Goal: Check status: Check status

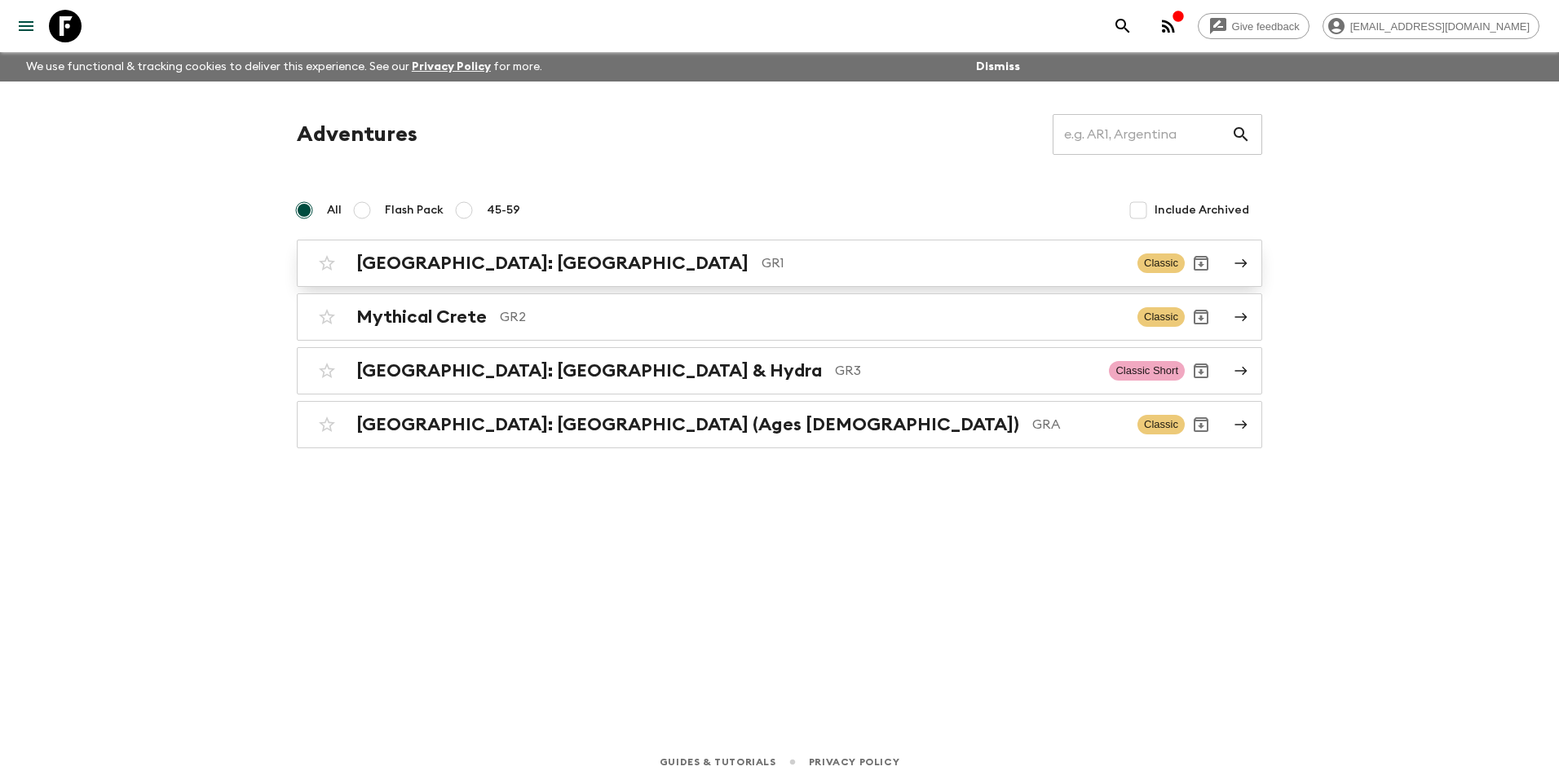
click at [372, 271] on h2 "[GEOGRAPHIC_DATA]: [GEOGRAPHIC_DATA]" at bounding box center [552, 263] width 393 height 21
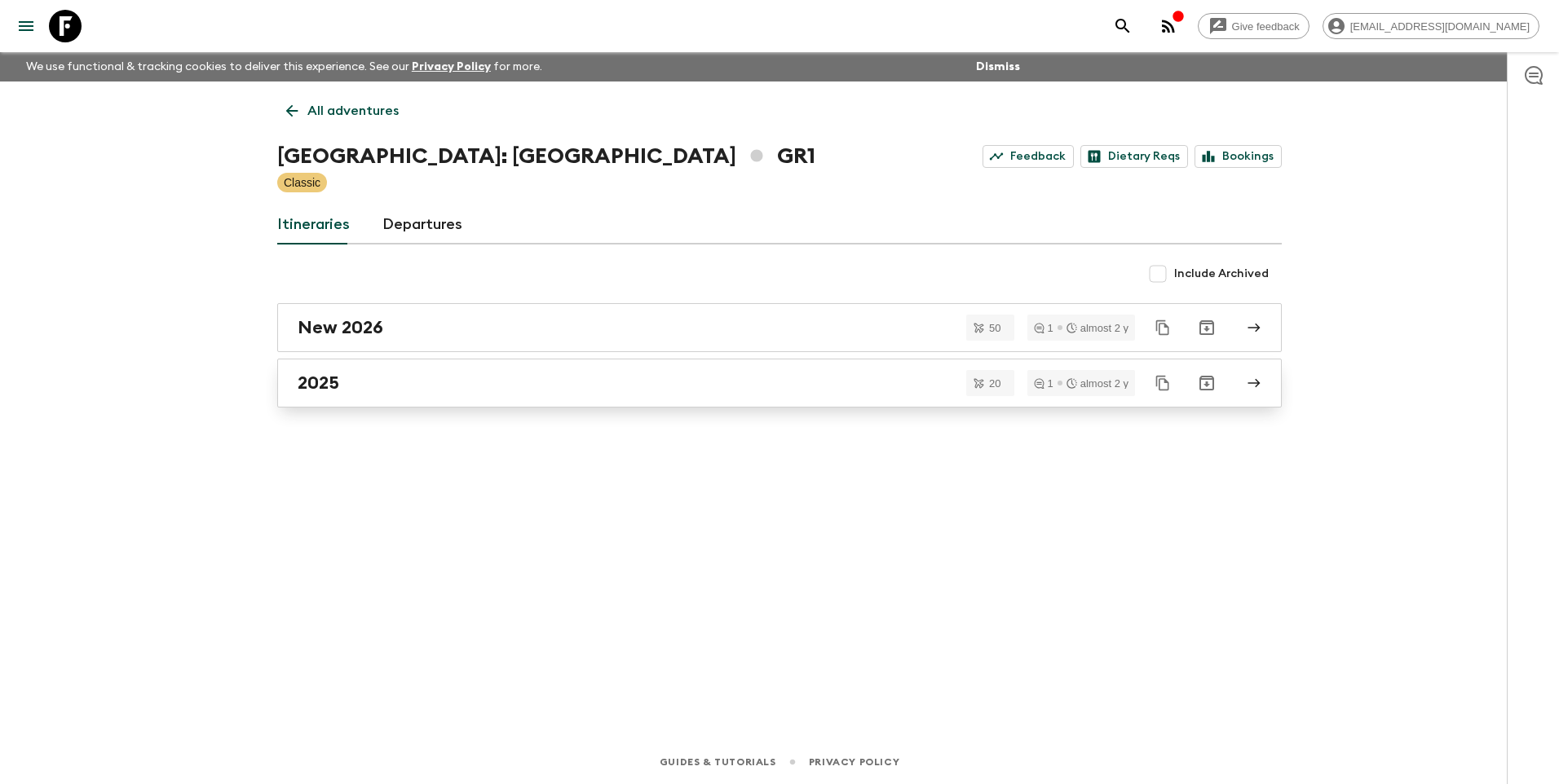
click at [361, 394] on link "2025" at bounding box center [780, 383] width 1004 height 49
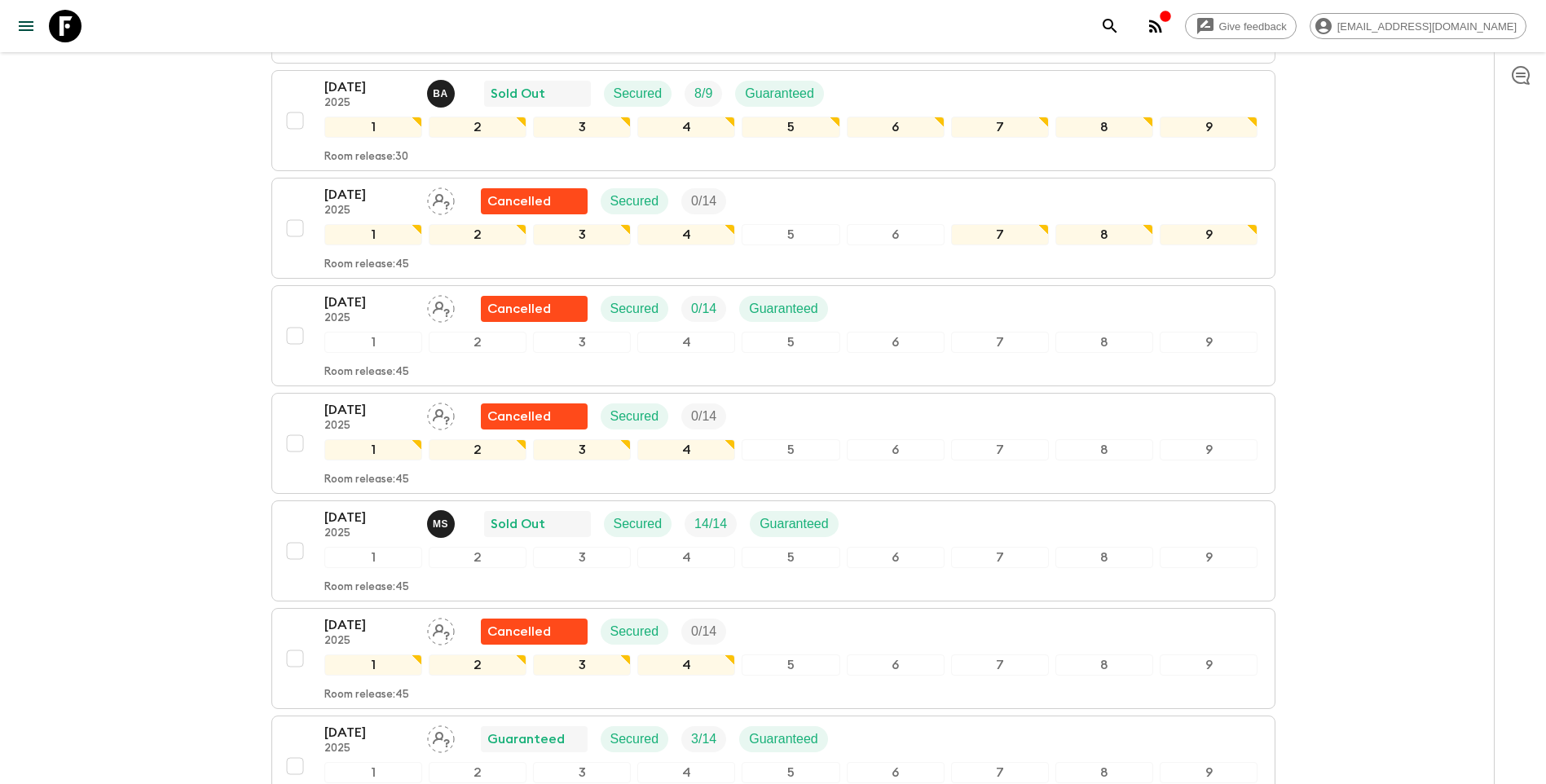
scroll to position [1385, 0]
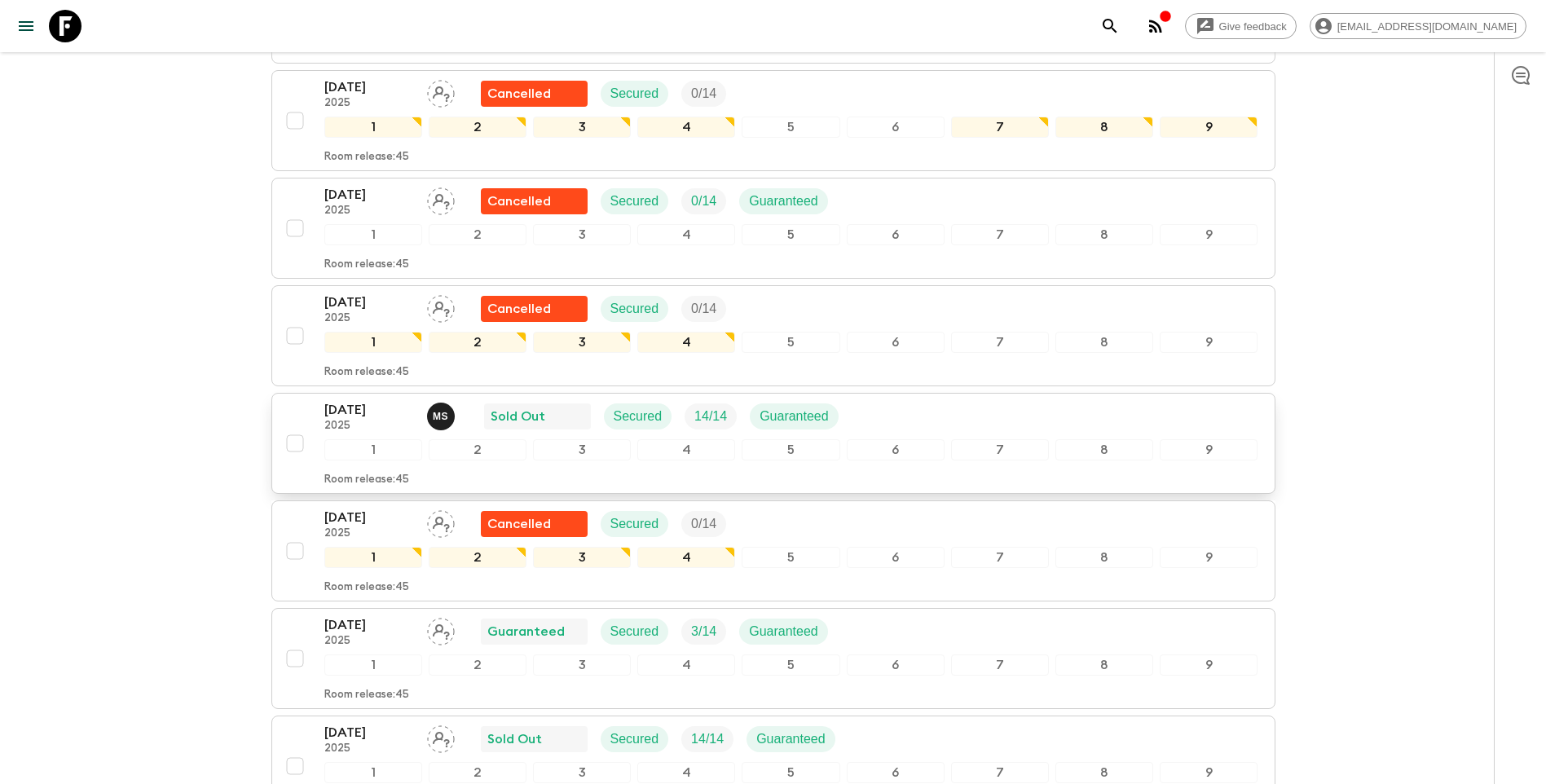
click at [355, 400] on p "[DATE]" at bounding box center [369, 409] width 90 height 19
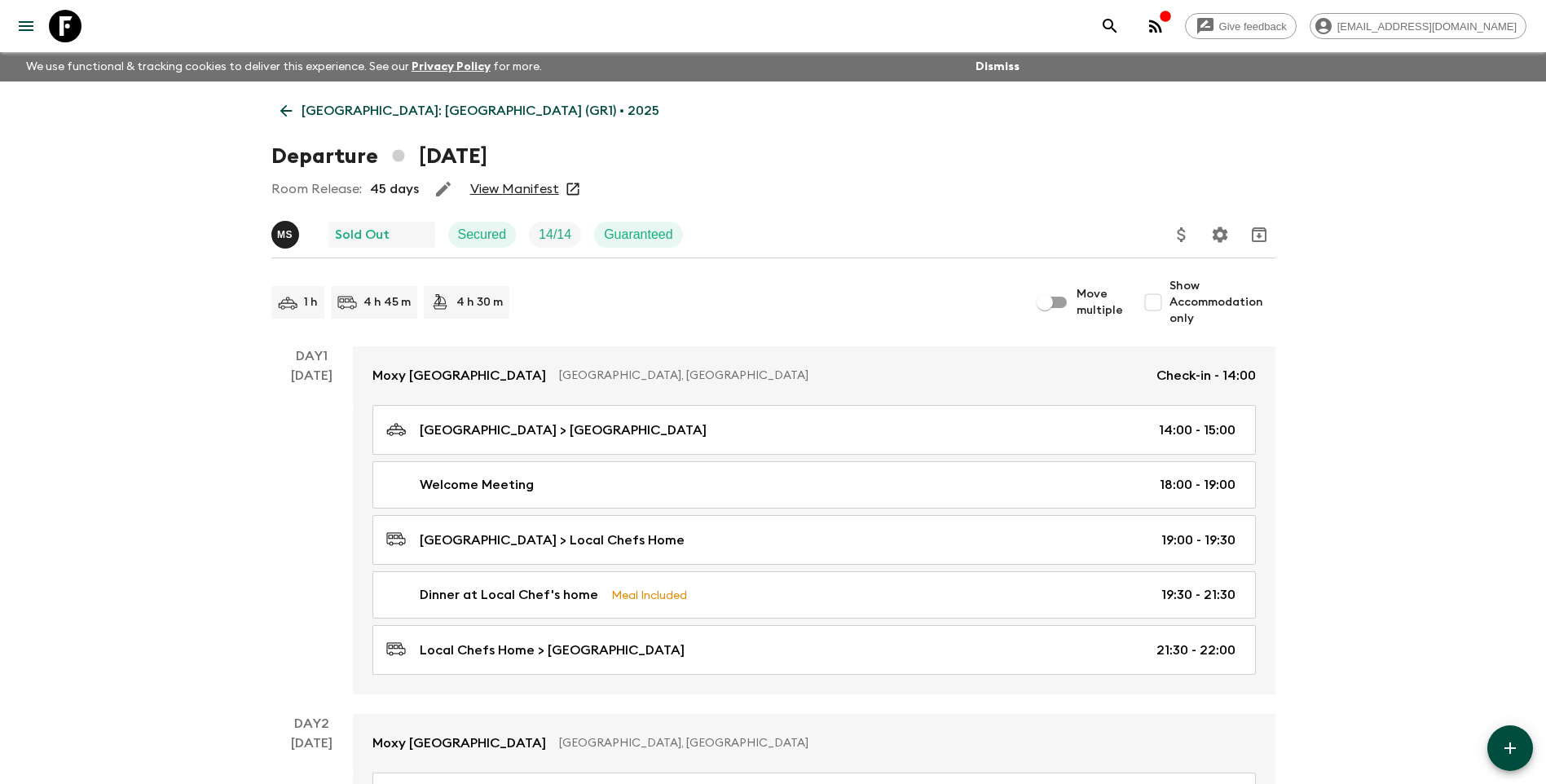
click at [497, 191] on link "View Manifest" at bounding box center [515, 189] width 89 height 17
